Goal: Transaction & Acquisition: Download file/media

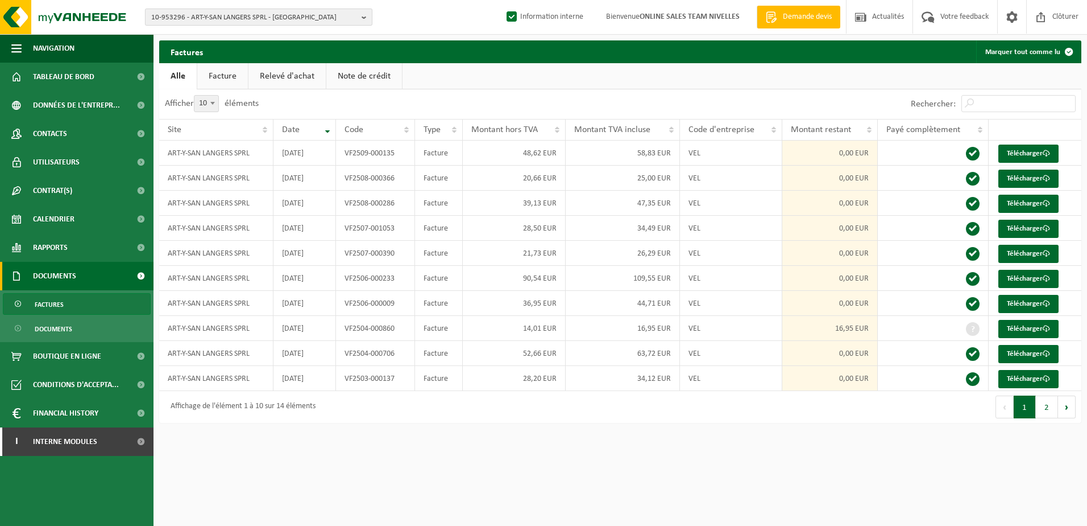
click at [363, 19] on b "button" at bounding box center [367, 17] width 10 height 16
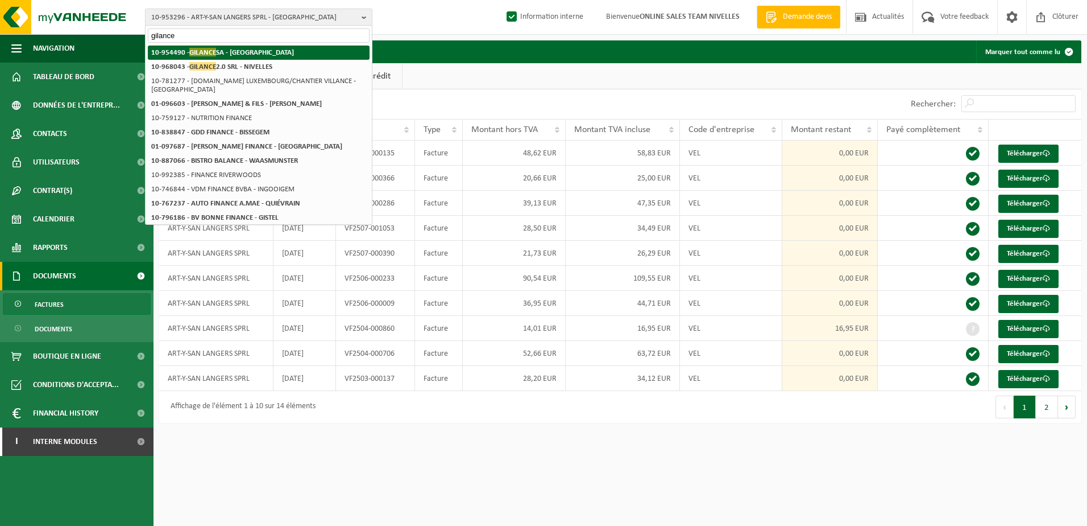
type input "gilance"
click at [288, 54] on li "10-954490 - GILANCE SA - [GEOGRAPHIC_DATA]" at bounding box center [259, 53] width 222 height 14
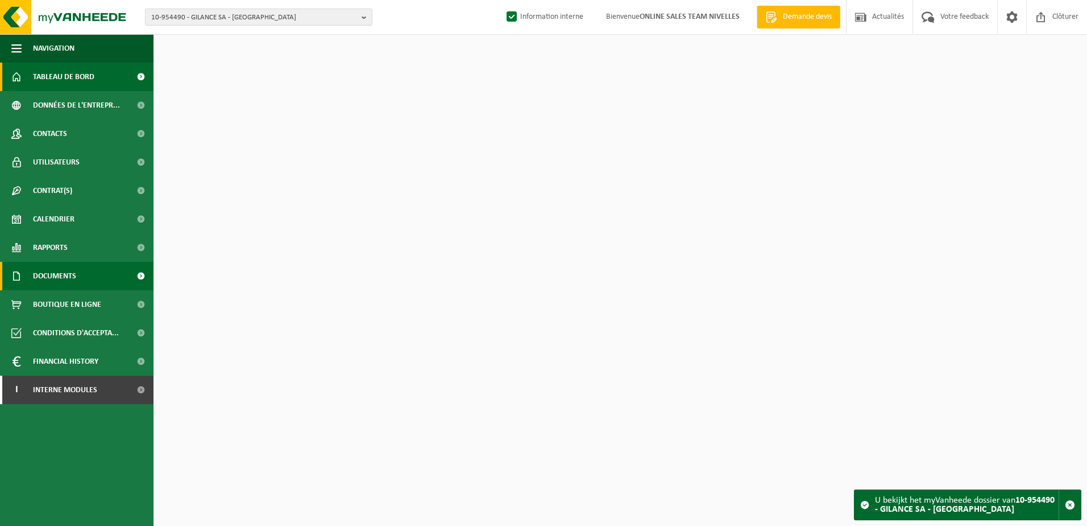
click at [45, 274] on span "Documents" at bounding box center [54, 276] width 43 height 28
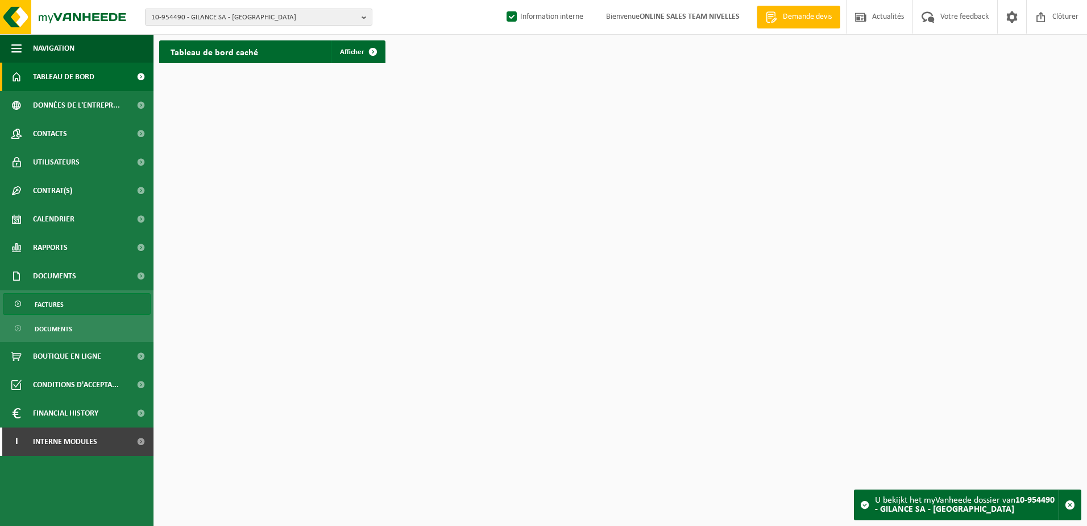
click at [51, 310] on span "Factures" at bounding box center [49, 304] width 29 height 22
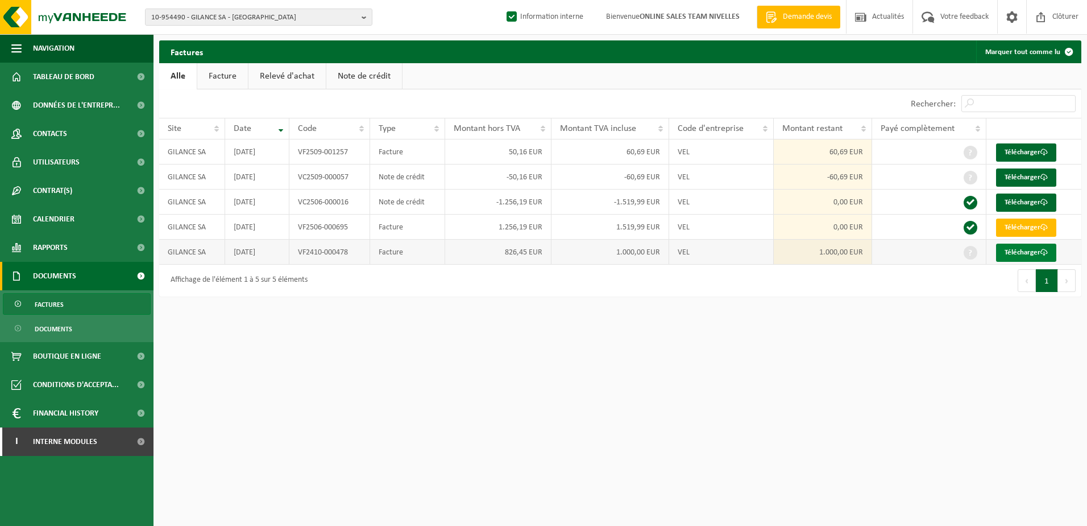
click at [1014, 250] on link "Télécharger" at bounding box center [1026, 252] width 60 height 18
click at [543, 372] on html "10-954490 - GILANCE SA - NIVELLES 10-954490 - GILANCE SA - NIVELLES Information…" at bounding box center [543, 263] width 1087 height 526
